Goal: Task Accomplishment & Management: Complete application form

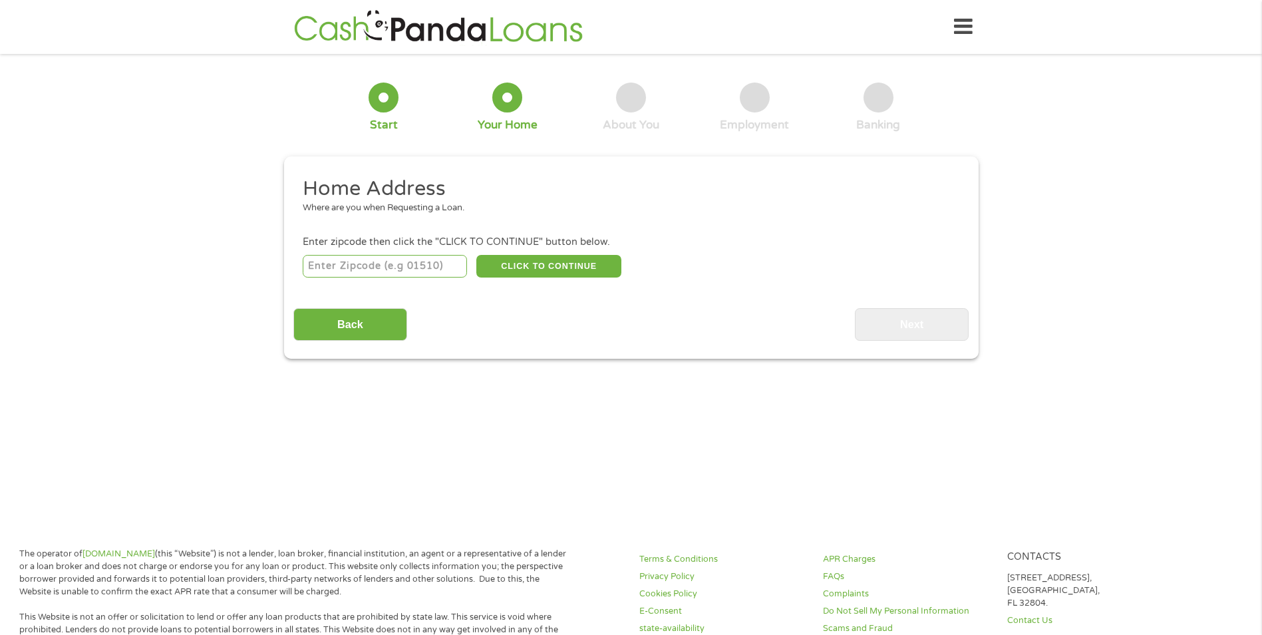
click at [387, 260] on input "number" at bounding box center [385, 266] width 164 height 23
type input "60106"
click at [566, 269] on button "CLICK TO CONTINUE" at bounding box center [548, 266] width 145 height 23
type input "60106"
type input "[GEOGRAPHIC_DATA]"
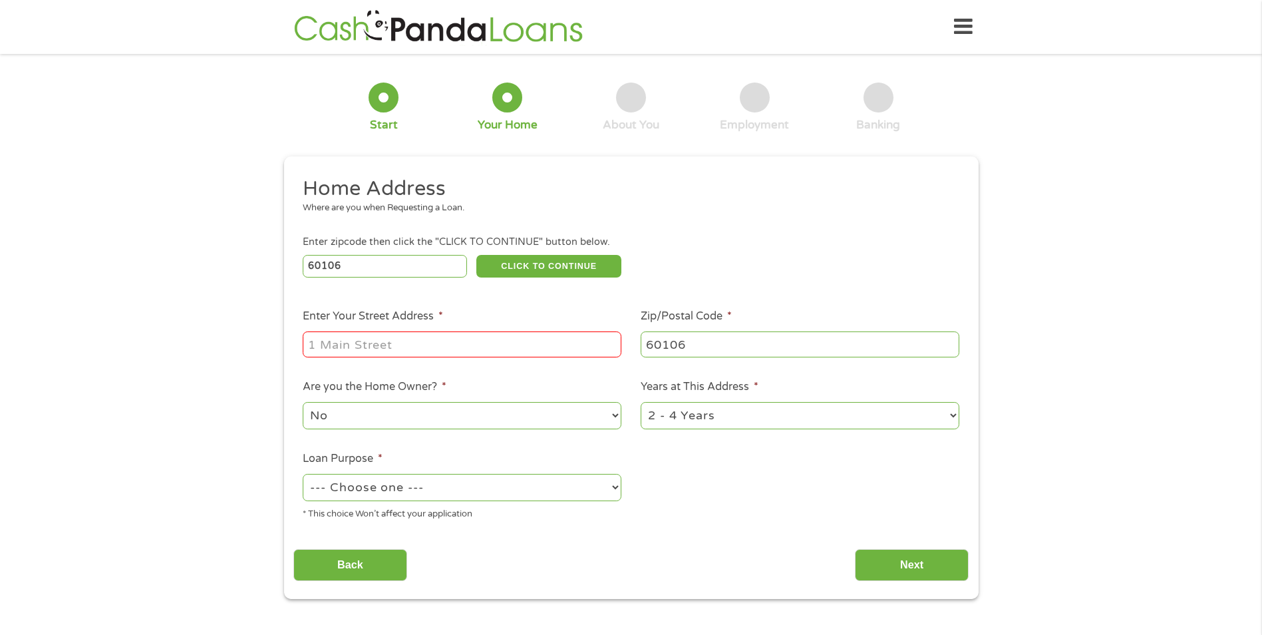
click at [494, 345] on input "Enter Your Street Address *" at bounding box center [462, 343] width 319 height 25
type input "[STREET_ADDRESS][PERSON_NAME]"
click at [952, 418] on select "1 Year or less 1 - 2 Years 2 - 4 Years Over 4 Years" at bounding box center [800, 415] width 319 height 27
select select "60months"
click at [641, 402] on select "1 Year or less 1 - 2 Years 2 - 4 Years Over 4 Years" at bounding box center [800, 415] width 319 height 27
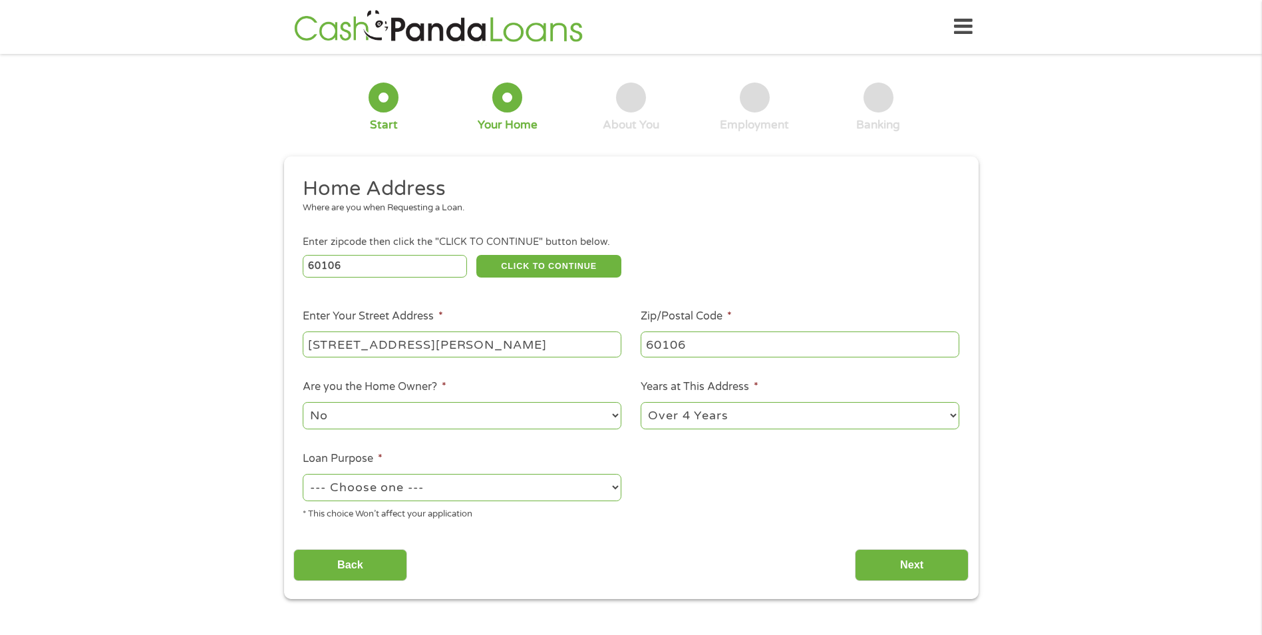
click at [615, 489] on select "--- Choose one --- Pay Bills Debt Consolidation Home Improvement Major Purchase…" at bounding box center [462, 487] width 319 height 27
select select "shorttermcash"
click at [303, 474] on select "--- Choose one --- Pay Bills Debt Consolidation Home Improvement Major Purchase…" at bounding box center [462, 487] width 319 height 27
click at [917, 564] on input "Next" at bounding box center [912, 565] width 114 height 33
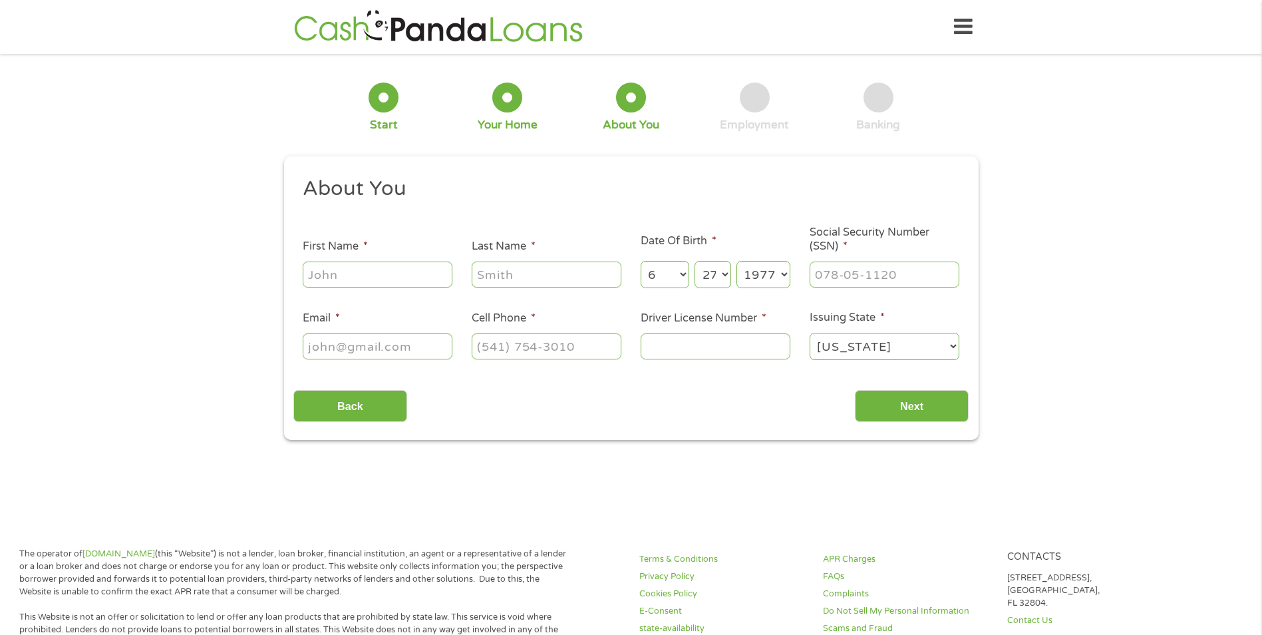
click at [430, 271] on input "First Name *" at bounding box center [378, 273] width 150 height 25
type input "[PERSON_NAME]"
type input "[PERSON_NAME][EMAIL_ADDRESS][DOMAIN_NAME]"
type input "[PHONE_NUMBER]"
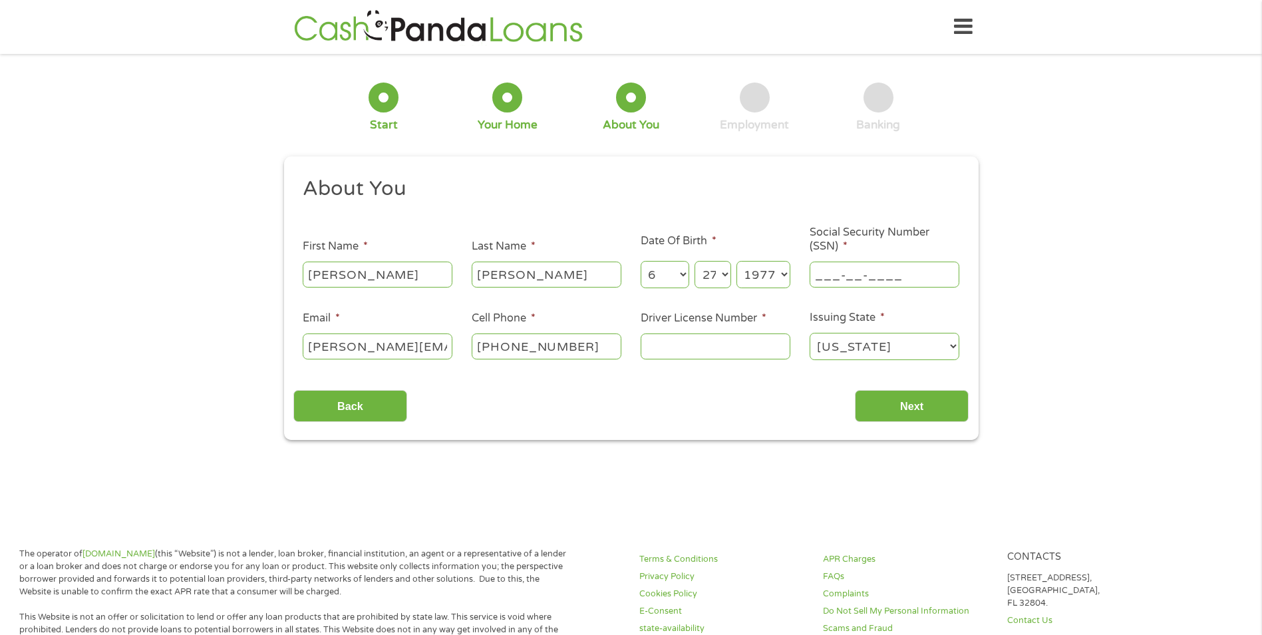
click at [865, 280] on input "___-__-____" at bounding box center [885, 273] width 150 height 25
type input "320-74-8260"
click at [691, 347] on input "Driver License Number *" at bounding box center [716, 345] width 150 height 25
type input "Z53020077182"
click at [920, 404] on input "Next" at bounding box center [912, 406] width 114 height 33
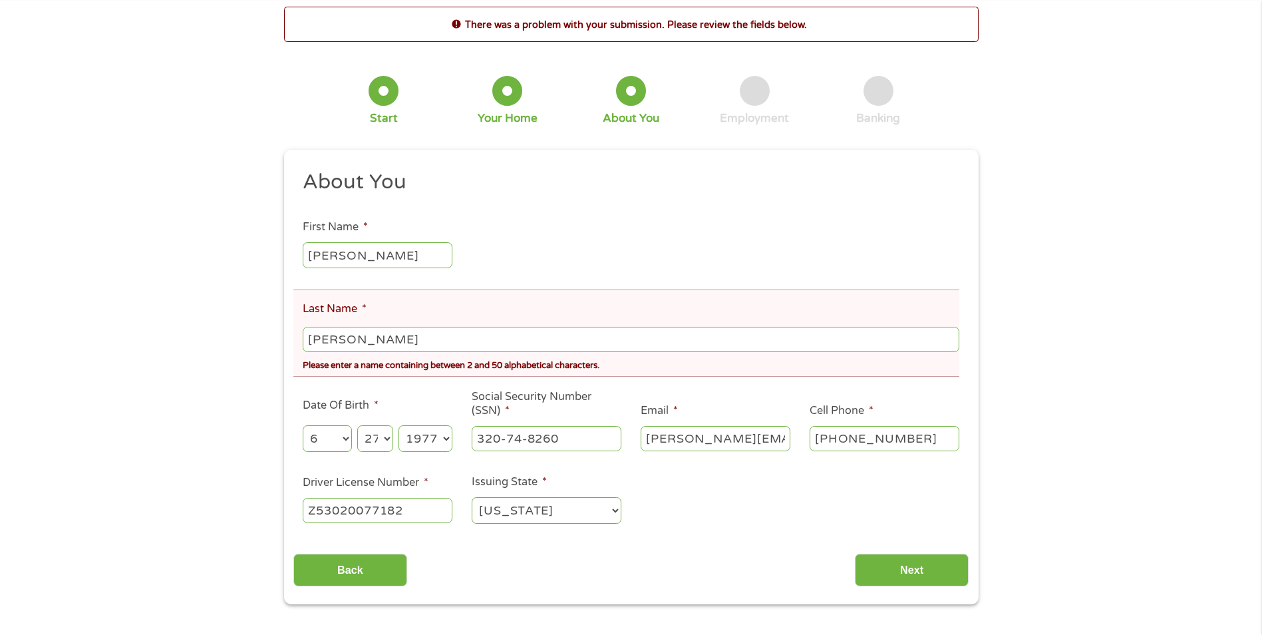
scroll to position [133, 0]
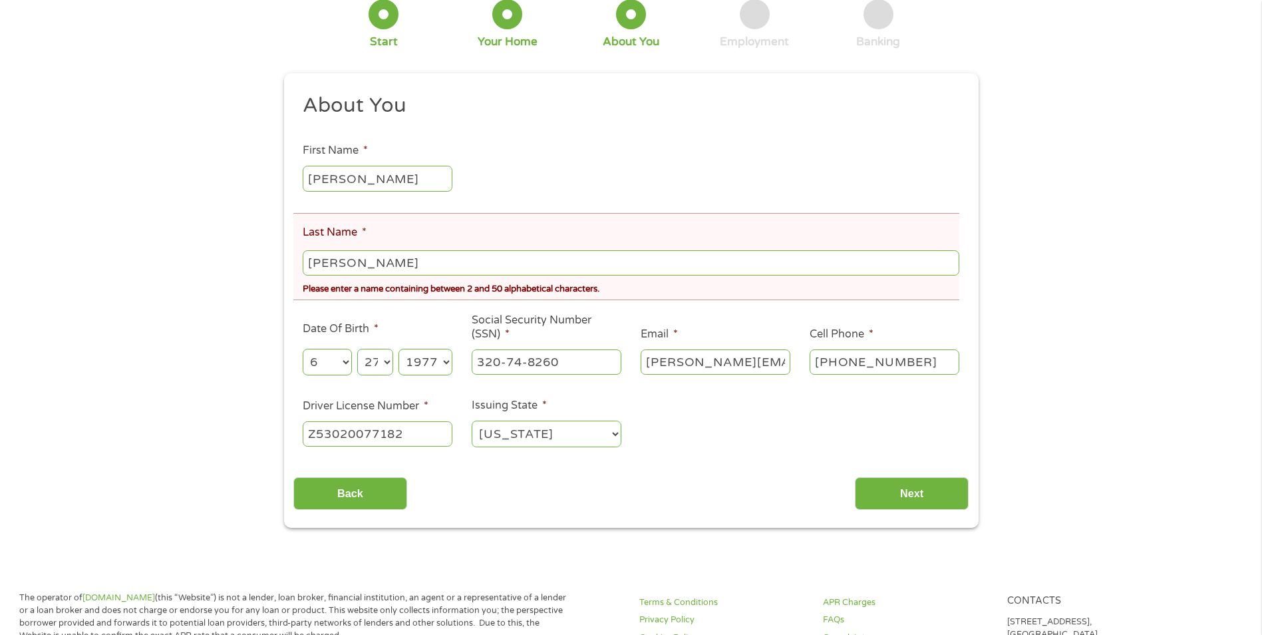
click at [395, 263] on input "[PERSON_NAME]" at bounding box center [631, 262] width 656 height 25
type input "[PERSON_NAME]"
click at [959, 388] on ul "About You This field is hidden when viewing the form Title * --- Choose one ---…" at bounding box center [630, 275] width 675 height 367
click at [918, 495] on input "Next" at bounding box center [912, 493] width 114 height 33
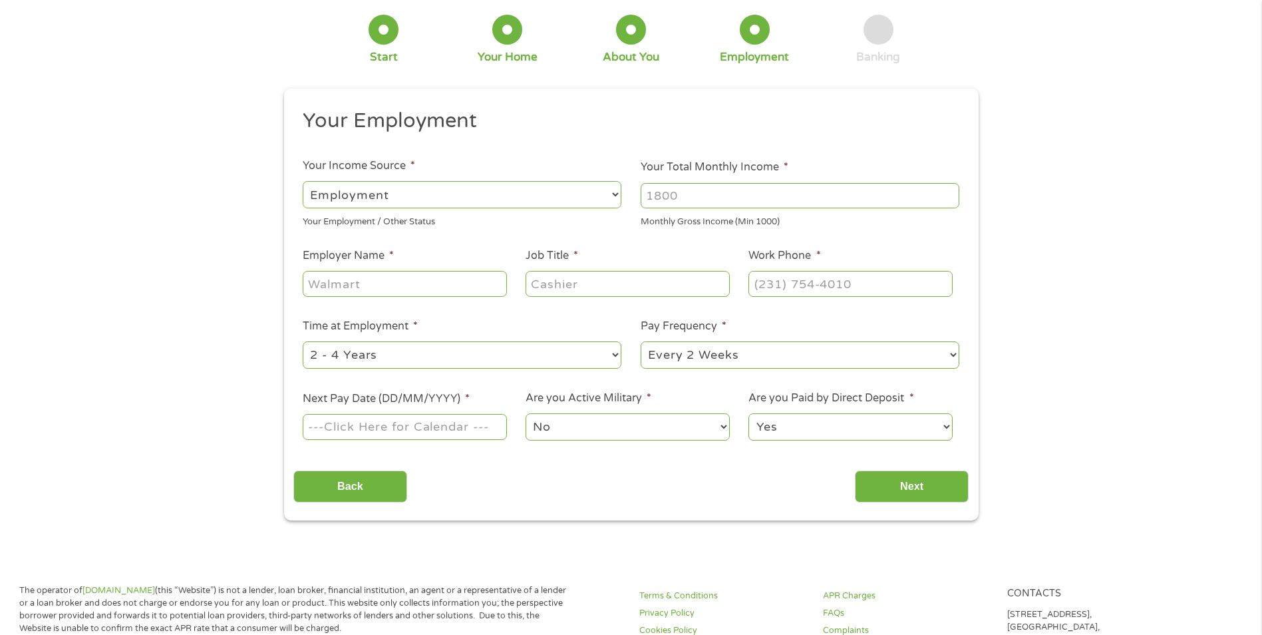
scroll to position [0, 0]
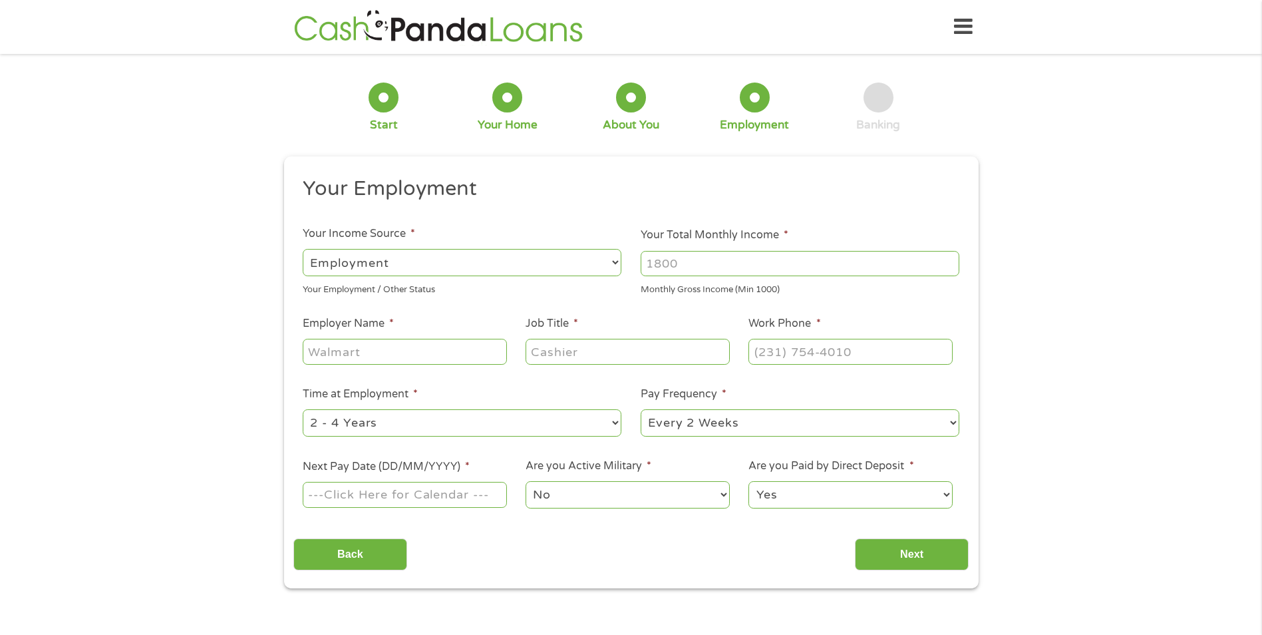
click at [617, 261] on select "--- Choose one --- Employment [DEMOGRAPHIC_DATA] Benefits" at bounding box center [462, 262] width 319 height 27
select select "selfEmployed"
click at [303, 249] on select "--- Choose one --- Employment [DEMOGRAPHIC_DATA] Benefits" at bounding box center [462, 262] width 319 height 27
click at [949, 266] on input "1000" at bounding box center [800, 263] width 319 height 25
click at [949, 259] on input "1001" at bounding box center [800, 263] width 319 height 25
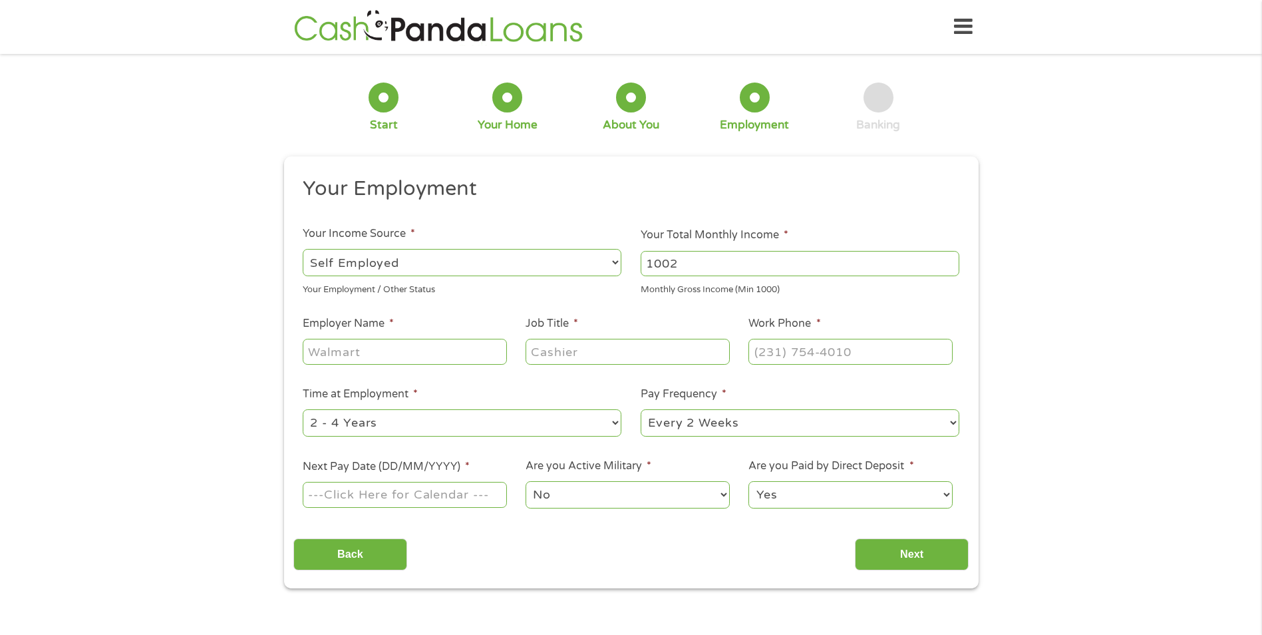
click at [949, 259] on input "1002" at bounding box center [800, 263] width 319 height 25
drag, startPoint x: 730, startPoint y: 268, endPoint x: 605, endPoint y: 269, distance: 125.1
click at [605, 269] on ul "Your Employment Your Income Source * --- Choose one --- Employment [DEMOGRAPHIC…" at bounding box center [630, 348] width 675 height 345
type input "4500"
click at [452, 354] on input "Employer Name *" at bounding box center [405, 351] width 204 height 25
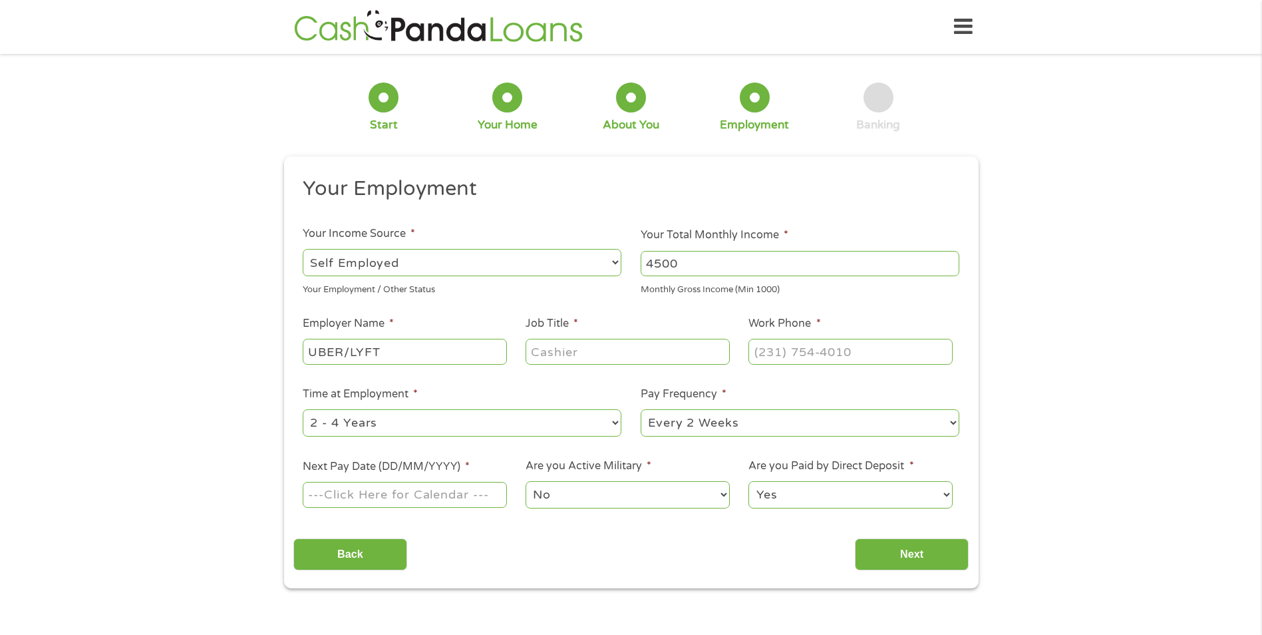
type input "UBER/LYFT"
type input "DRIVER"
type input "(___) ___-____"
click at [615, 425] on select "--- Choose one --- 1 Year or less 1 - 2 Years 2 - 4 Years Over 4 Years" at bounding box center [462, 422] width 319 height 27
select select "60months"
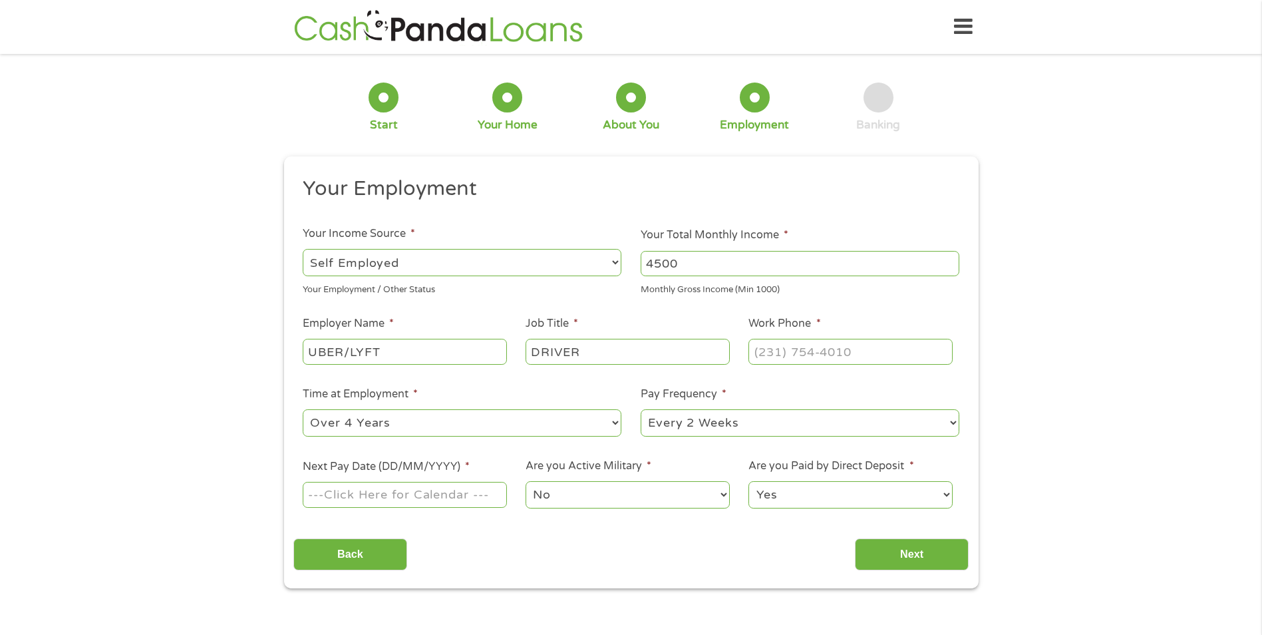
click at [303, 409] on select "--- Choose one --- 1 Year or less 1 - 2 Years 2 - 4 Years Over 4 Years" at bounding box center [462, 422] width 319 height 27
click at [955, 420] on select "--- Choose one --- Every 2 Weeks Every Week Monthly Semi-Monthly" at bounding box center [800, 422] width 319 height 27
select select "weekly"
click at [641, 409] on select "--- Choose one --- Every 2 Weeks Every Week Monthly Semi-Monthly" at bounding box center [800, 422] width 319 height 27
click at [484, 497] on input "Next Pay Date (DD/MM/YYYY) *" at bounding box center [405, 494] width 204 height 25
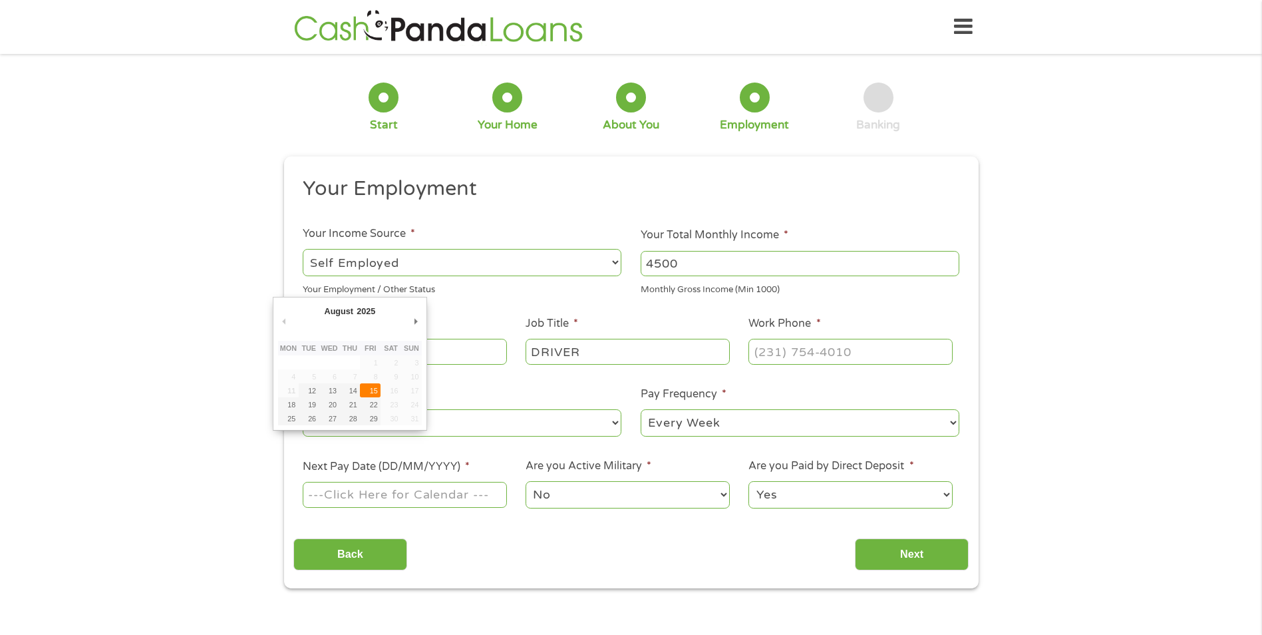
type input "[DATE]"
click at [880, 353] on input "(___) ___-____" at bounding box center [850, 351] width 204 height 25
click at [776, 357] on input "(___) ___-____" at bounding box center [850, 351] width 204 height 25
click at [772, 351] on input "(___) ___-____" at bounding box center [850, 351] width 204 height 25
click at [762, 347] on input "(___) ___-____" at bounding box center [850, 351] width 204 height 25
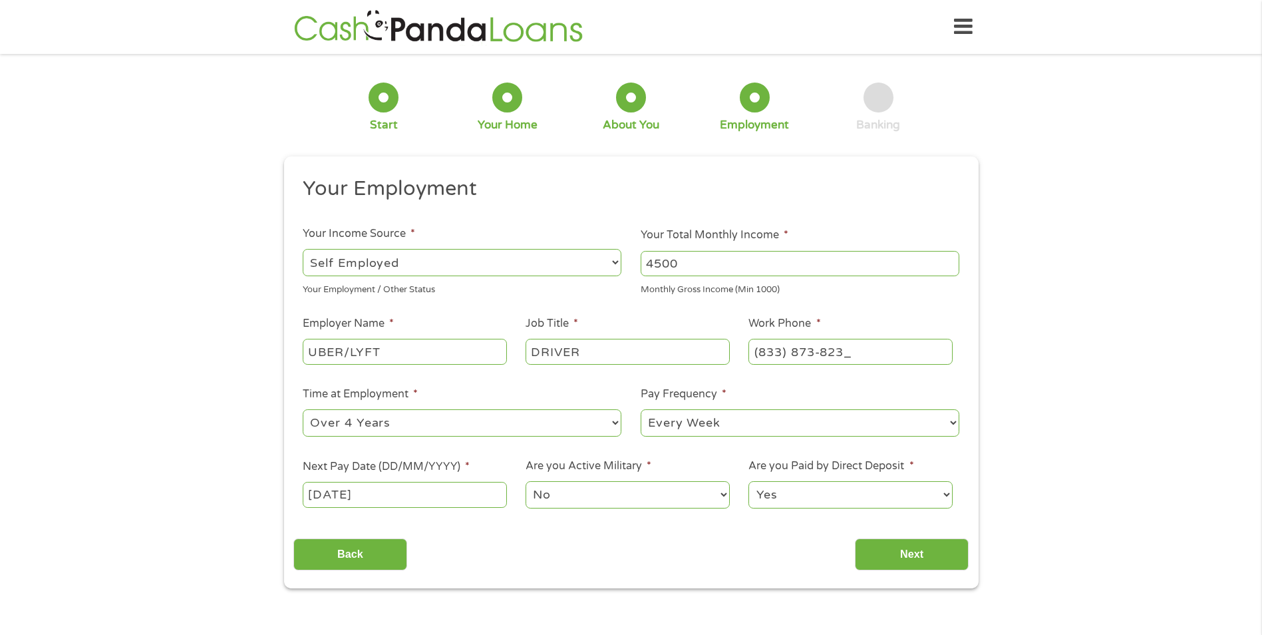
type input "[PHONE_NUMBER]"
click at [1024, 418] on div "1 Start 2 Your Home 3 About You 4 Employment 5 Banking 6 This field is hidden w…" at bounding box center [631, 325] width 1262 height 525
click at [907, 553] on input "Next" at bounding box center [912, 554] width 114 height 33
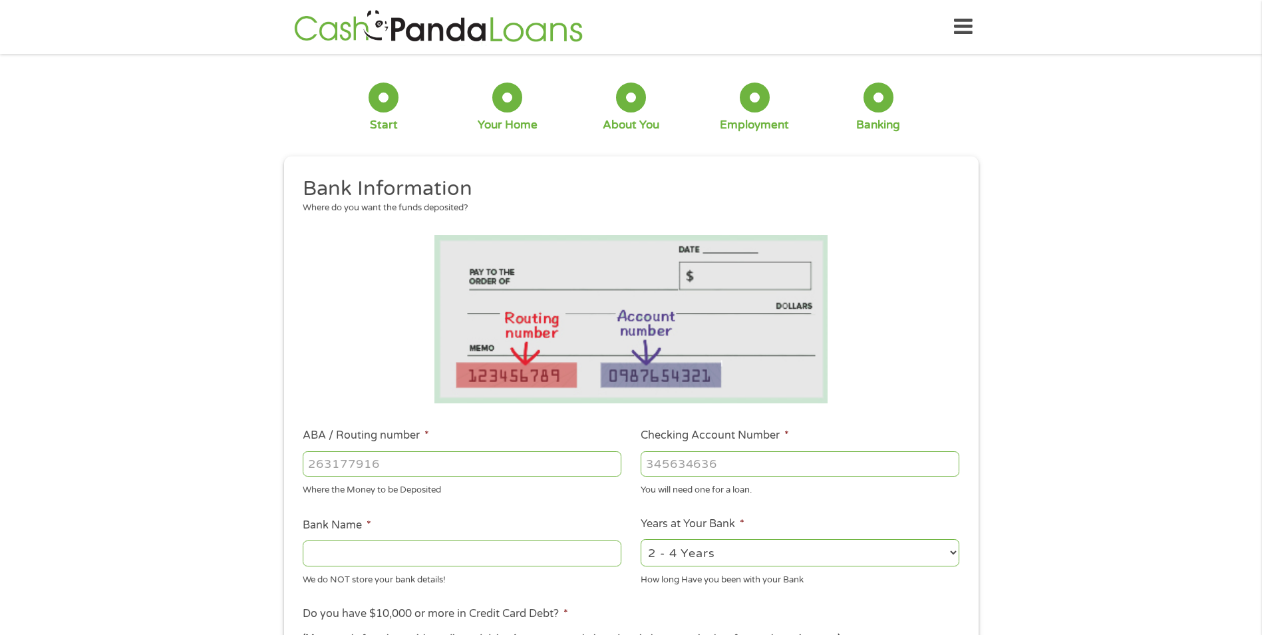
scroll to position [5, 5]
click at [451, 466] on input "ABA / Routing number *" at bounding box center [462, 463] width 319 height 25
type input "071101307"
type input "[PERSON_NAME] FARGO BK NA [US_STATE]"
type input "071101307"
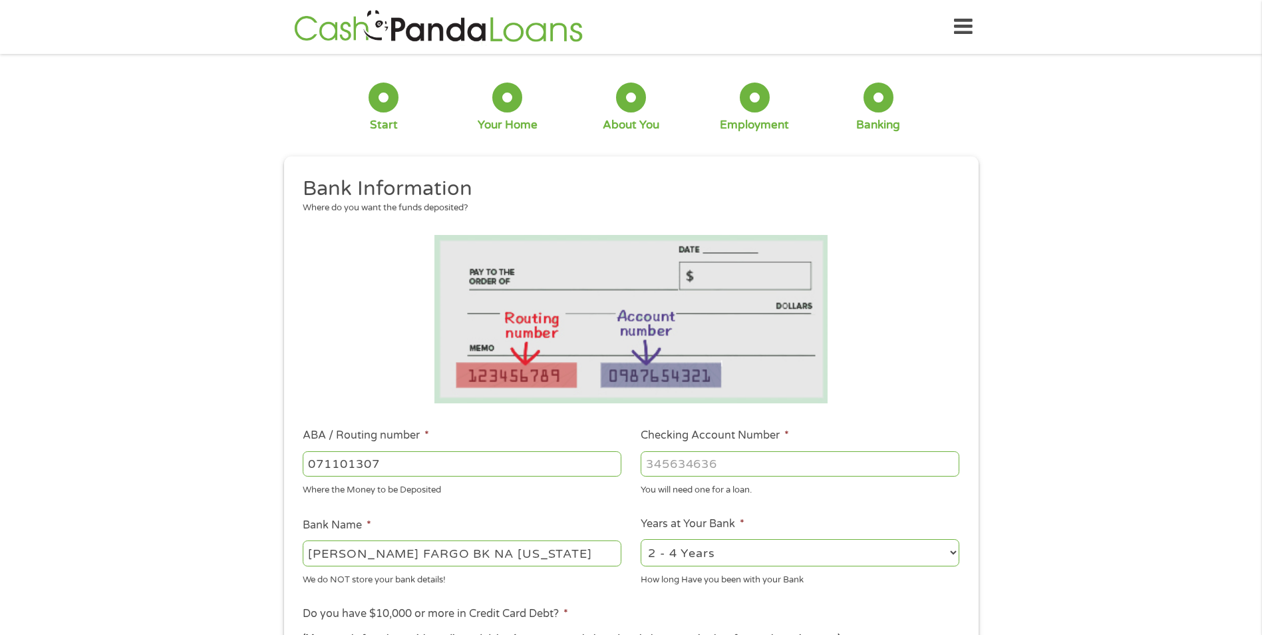
click at [770, 461] on input "Checking Account Number *" at bounding box center [800, 463] width 319 height 25
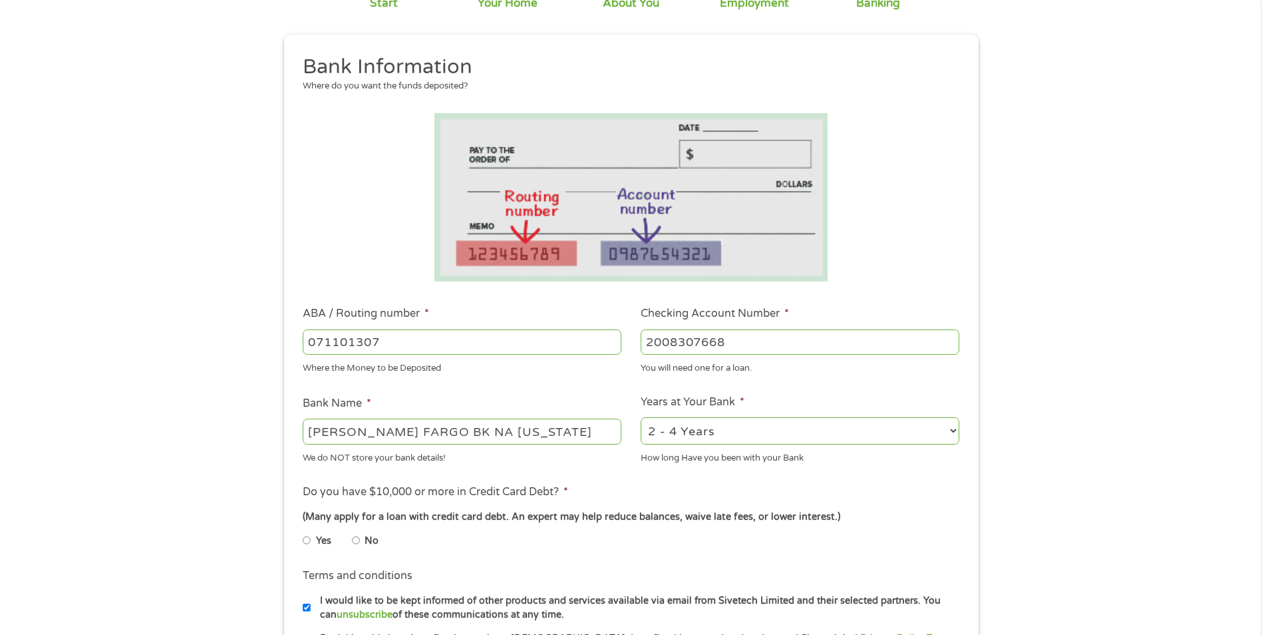
scroll to position [133, 0]
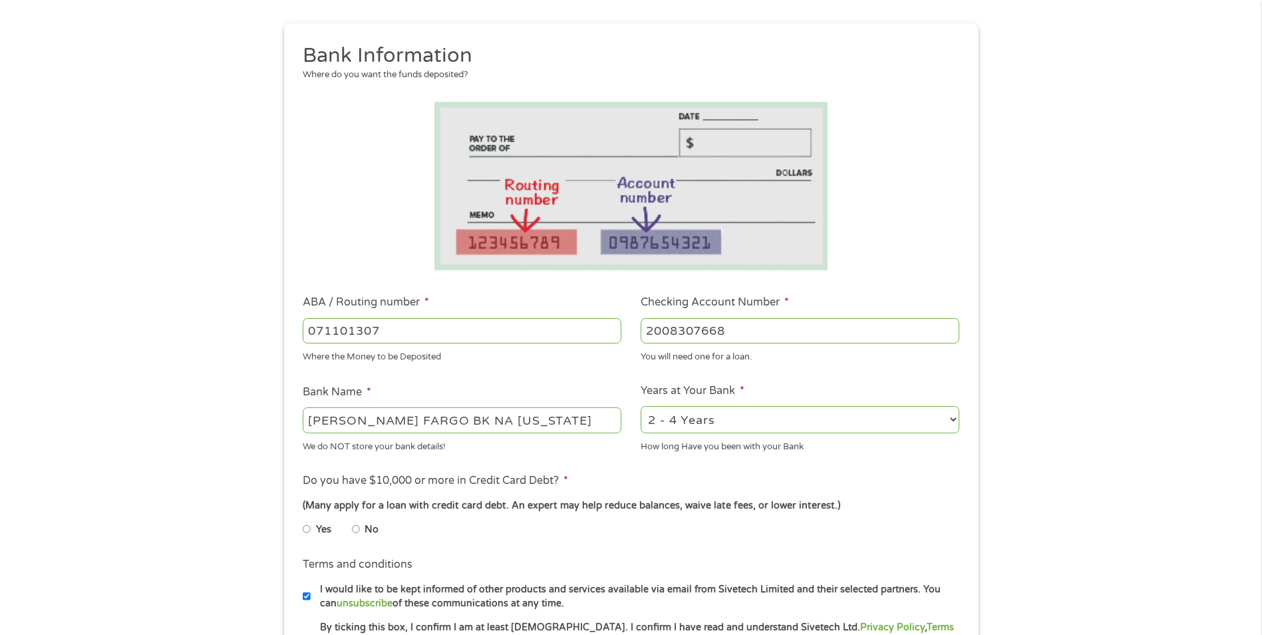
type input "2008307668"
click at [956, 417] on select "2 - 4 Years 6 - 12 Months 1 - 2 Years Over 4 Years" at bounding box center [800, 419] width 319 height 27
select select "24months"
click at [641, 406] on select "2 - 4 Years 6 - 12 Months 1 - 2 Years Over 4 Years" at bounding box center [800, 419] width 319 height 27
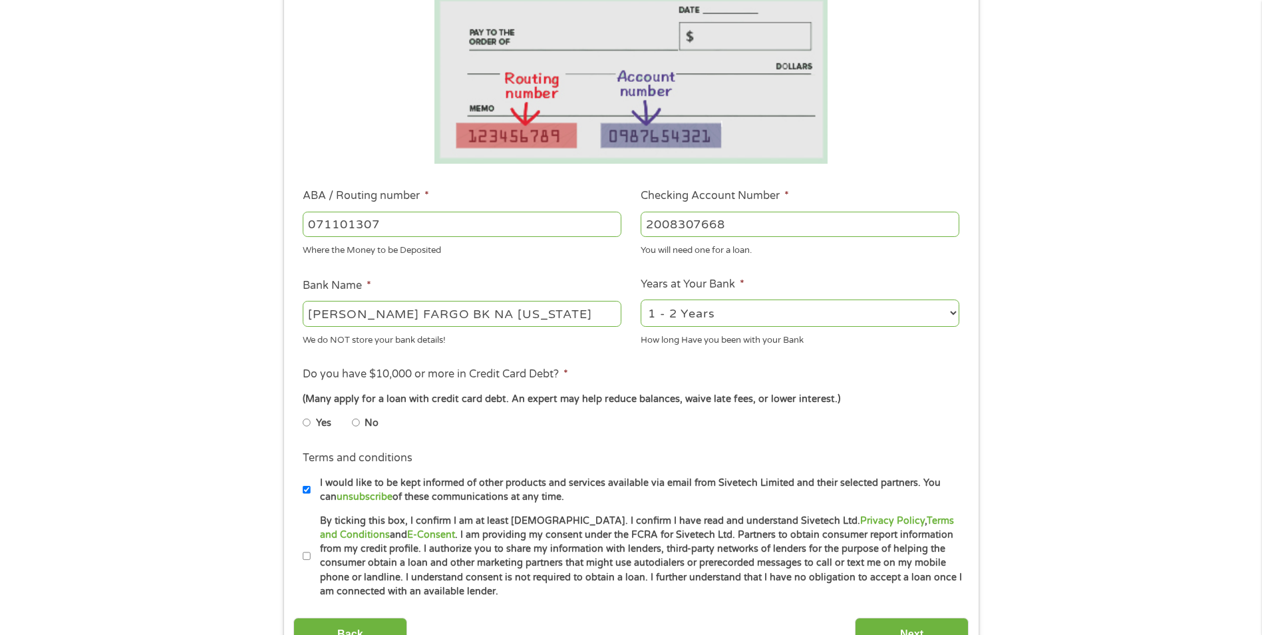
scroll to position [266, 0]
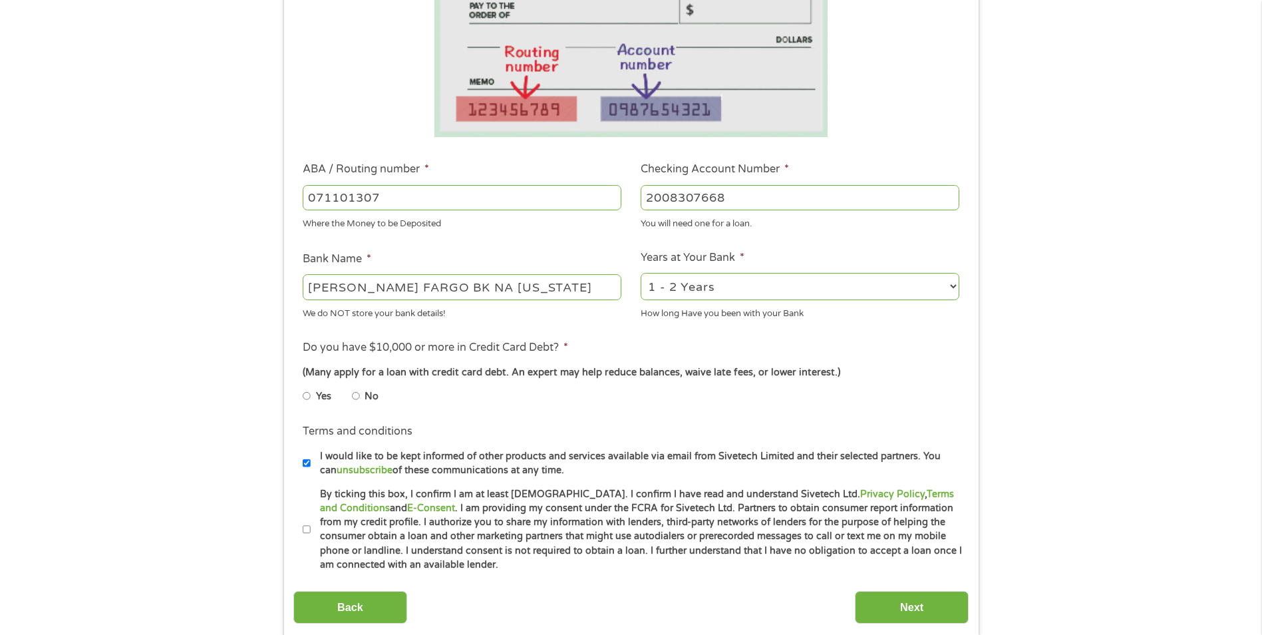
click at [355, 396] on input "No" at bounding box center [356, 395] width 8 height 21
radio input "true"
click at [304, 530] on input "By ticking this box, I confirm I am at least [DEMOGRAPHIC_DATA]. I confirm I ha…" at bounding box center [307, 529] width 8 height 21
checkbox input "true"
click at [894, 602] on input "Next" at bounding box center [912, 607] width 114 height 33
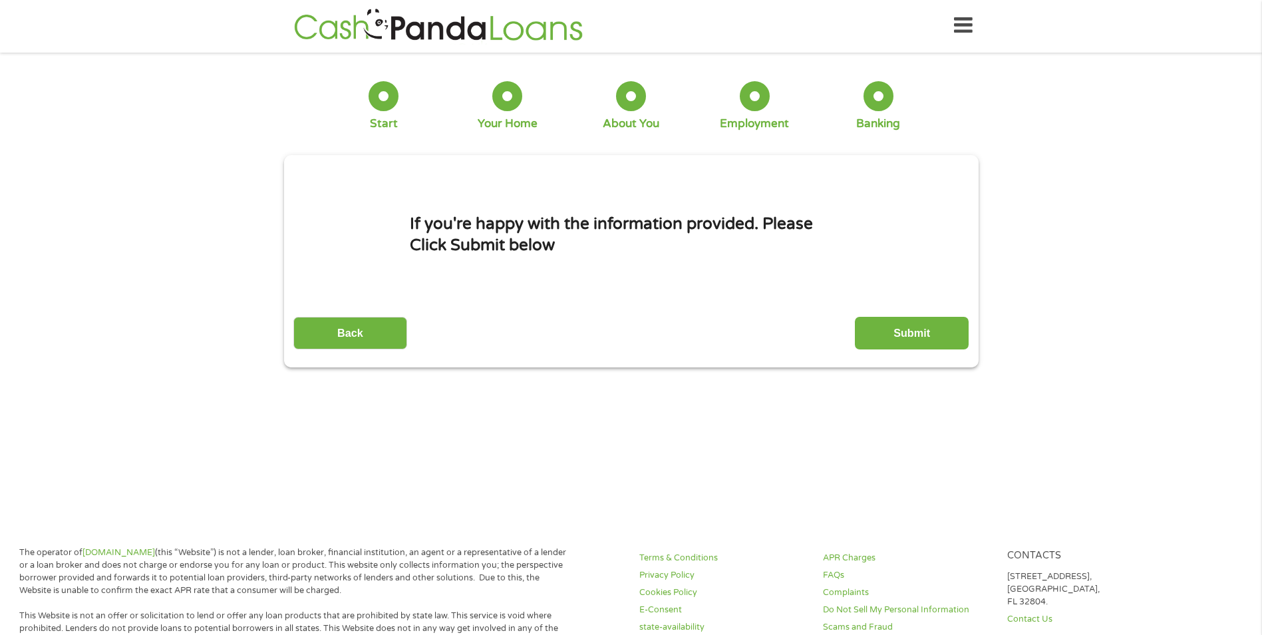
scroll to position [0, 0]
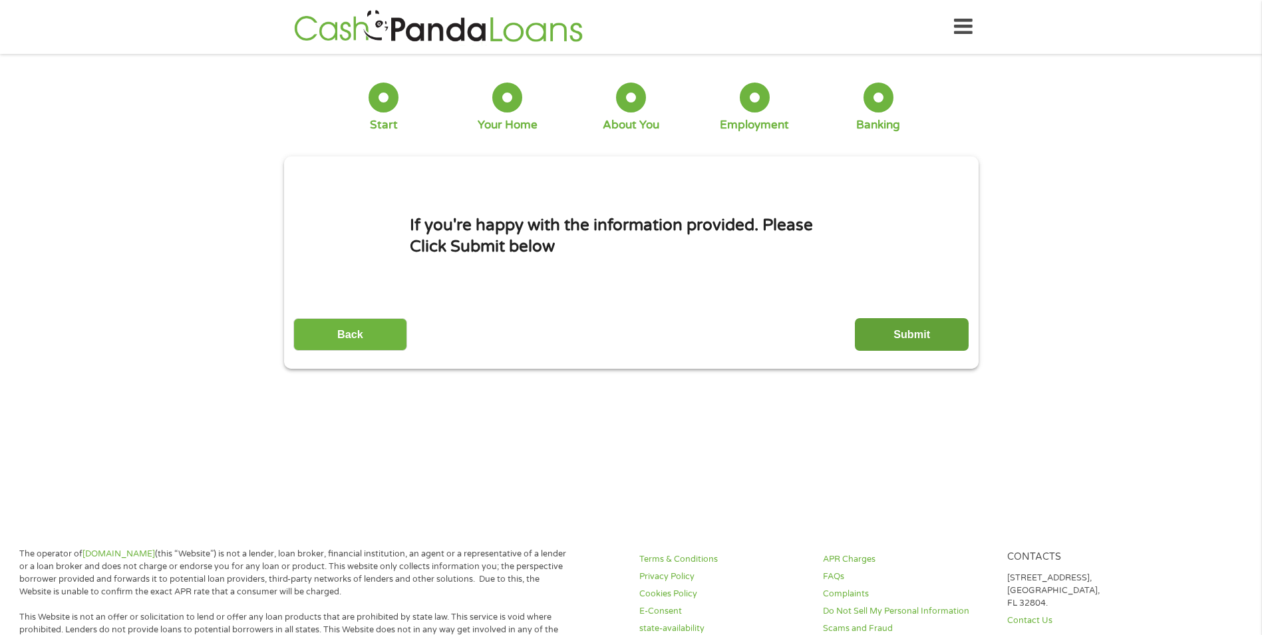
click at [912, 333] on input "Submit" at bounding box center [912, 334] width 114 height 33
